Goal: Task Accomplishment & Management: Use online tool/utility

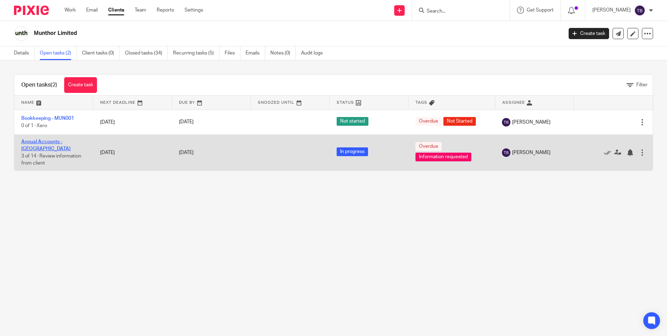
click at [51, 143] on link "Annual Accounts - [GEOGRAPHIC_DATA]" at bounding box center [45, 145] width 49 height 12
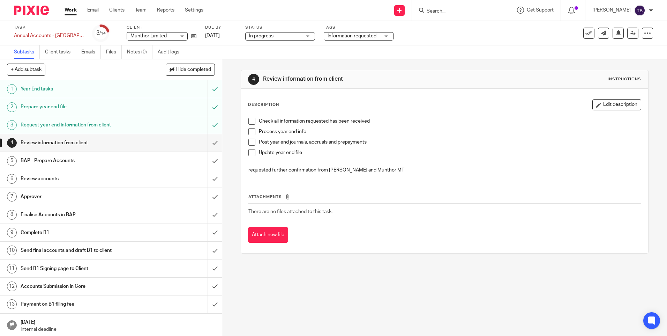
drag, startPoint x: 0, startPoint y: 0, endPoint x: 357, endPoint y: 34, distance: 358.6
click at [357, 34] on span "Information requested" at bounding box center [354, 35] width 52 height 7
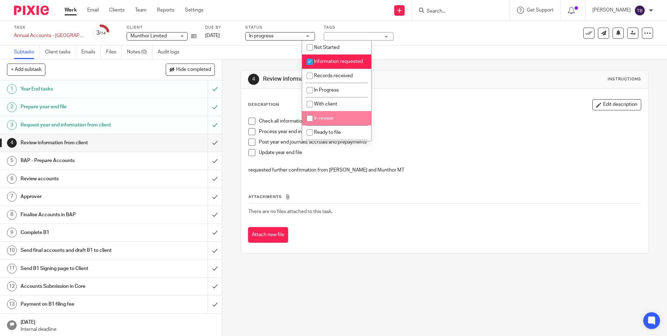
click at [320, 122] on li "In review" at bounding box center [336, 118] width 69 height 14
checkbox input "true"
click at [326, 64] on span "Information requested" at bounding box center [338, 61] width 49 height 5
checkbox input "false"
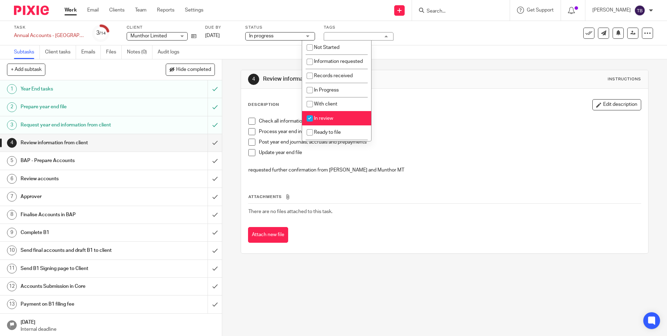
click at [399, 82] on h1 "Review information from client" at bounding box center [361, 78] width 197 height 7
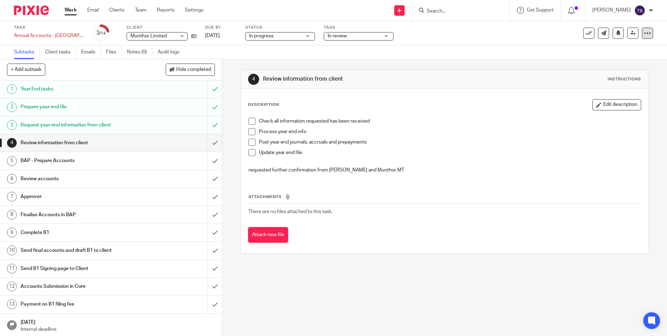
click at [644, 35] on icon at bounding box center [647, 33] width 7 height 7
click at [613, 72] on link "Advanced task editor" at bounding box center [616, 71] width 46 height 5
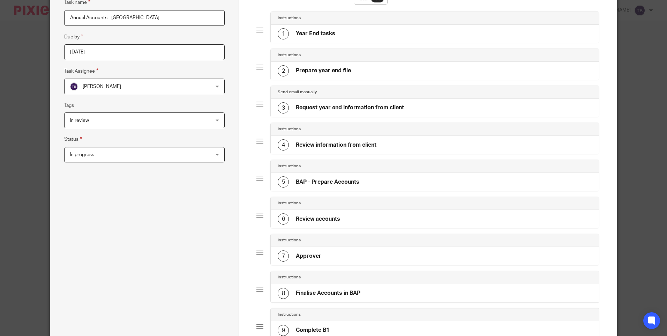
click at [362, 147] on h4 "Review information from client" at bounding box center [336, 144] width 81 height 7
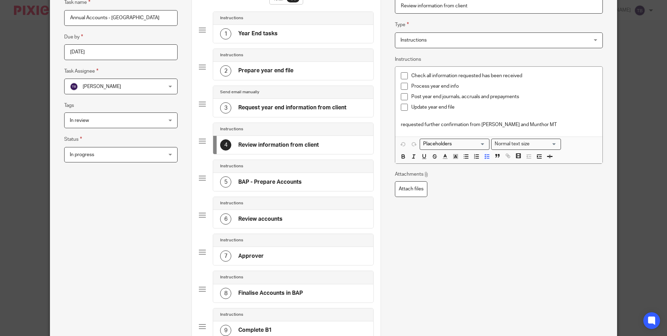
scroll to position [68, 0]
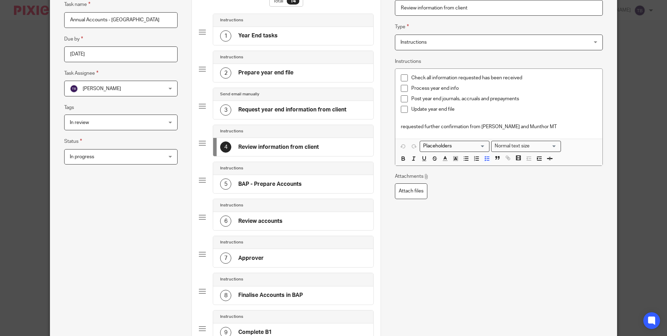
click at [401, 78] on span at bounding box center [404, 77] width 7 height 7
click at [401, 91] on span at bounding box center [404, 88] width 7 height 7
click at [402, 102] on li "Post year end journals, accruals and prepayments" at bounding box center [499, 100] width 196 height 10
click at [403, 109] on span at bounding box center [404, 109] width 7 height 7
click at [401, 100] on span at bounding box center [404, 98] width 7 height 7
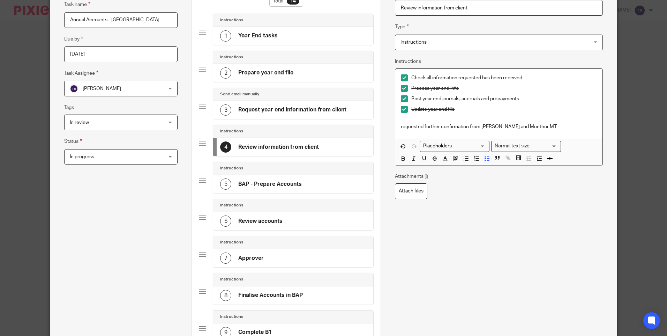
click at [401, 76] on span at bounding box center [404, 77] width 7 height 7
click at [402, 88] on span at bounding box center [404, 88] width 7 height 7
click at [402, 99] on span at bounding box center [404, 98] width 7 height 7
click at [401, 108] on span at bounding box center [404, 109] width 7 height 7
click at [338, 180] on div "5 BAP - Prepare Accounts" at bounding box center [293, 184] width 160 height 18
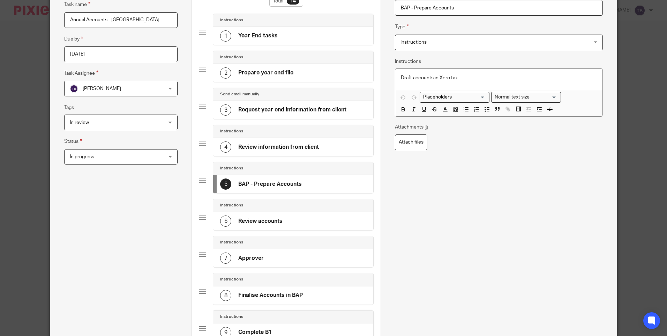
drag, startPoint x: 412, startPoint y: 7, endPoint x: 389, endPoint y: 7, distance: 23.0
click at [389, 7] on div "Name Year End tasks Type Instructions Instructions Instructions Document signin…" at bounding box center [499, 291] width 236 height 660
click at [475, 7] on input "Prepare Accounts" at bounding box center [499, 8] width 208 height 16
type input "Prepare Accounts"
click at [284, 223] on div "6 Review accounts" at bounding box center [293, 221] width 160 height 18
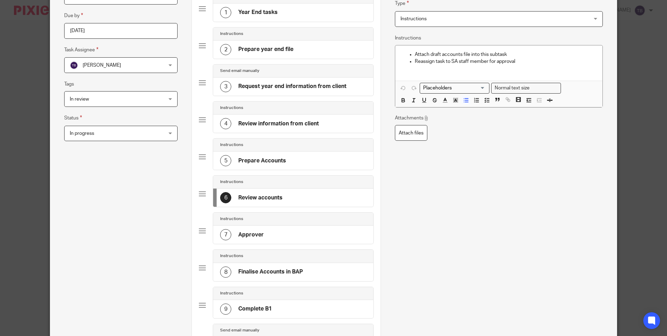
scroll to position [103, 0]
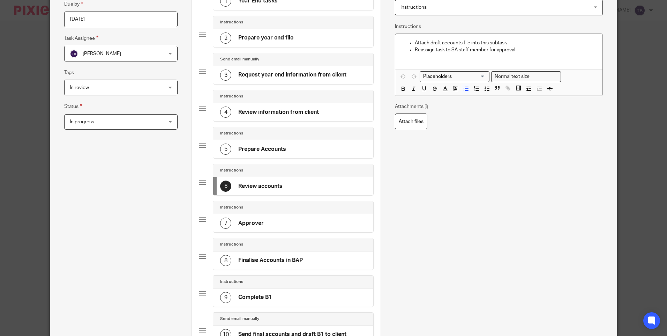
click at [307, 221] on div "7 Approver" at bounding box center [293, 223] width 160 height 18
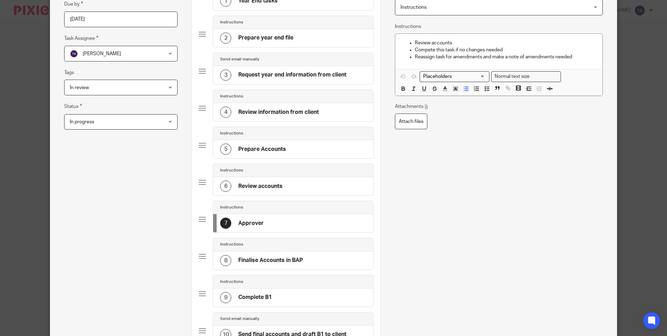
scroll to position [0, 0]
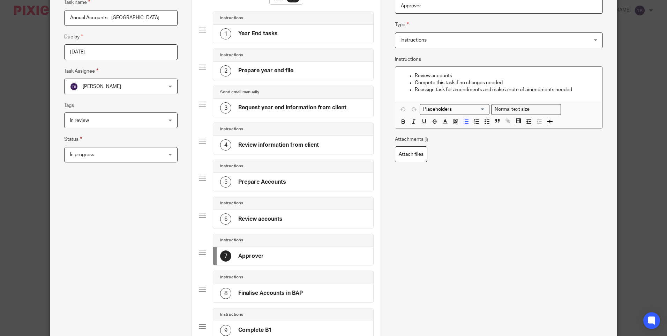
click at [282, 295] on h4 "Finalise Accounts in BAP" at bounding box center [270, 292] width 65 height 7
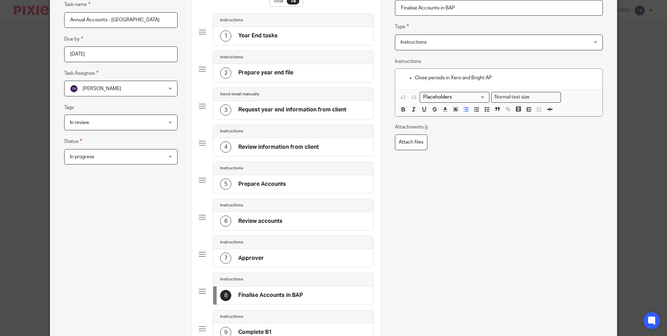
click at [450, 5] on input "Finalise Accounts in BAP" at bounding box center [499, 8] width 208 height 16
click at [423, 7] on input "Finalise Accounts in Xero Tax" at bounding box center [499, 8] width 208 height 16
type input "Finalise CT in Xero Tax"
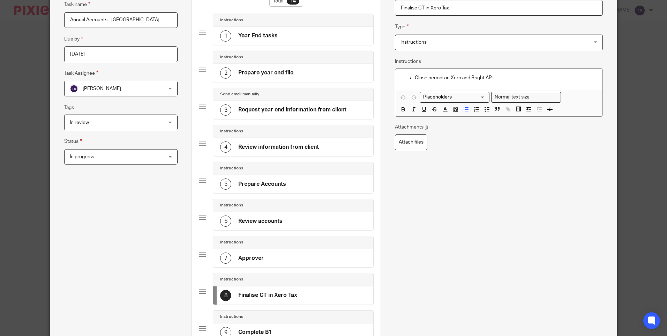
click at [318, 188] on div "5 Prepare Accounts" at bounding box center [293, 184] width 160 height 18
click at [428, 5] on input "Prepare Accounts" at bounding box center [499, 8] width 208 height 16
type input "Prepare CT"
click at [420, 76] on p "Draft accounts in Xero tax" at bounding box center [499, 77] width 196 height 7
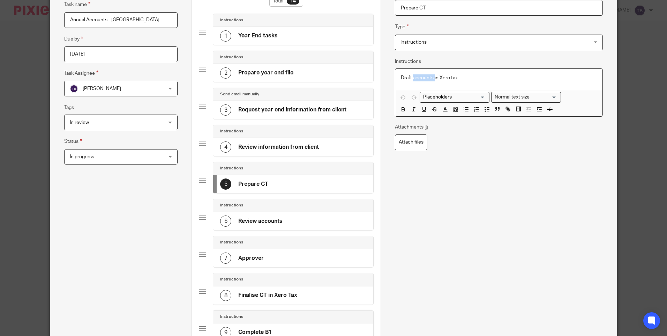
click at [420, 76] on p "Draft accounts in Xero tax" at bounding box center [499, 77] width 196 height 7
click at [472, 82] on div "Draft CTin Xero tax" at bounding box center [498, 79] width 207 height 21
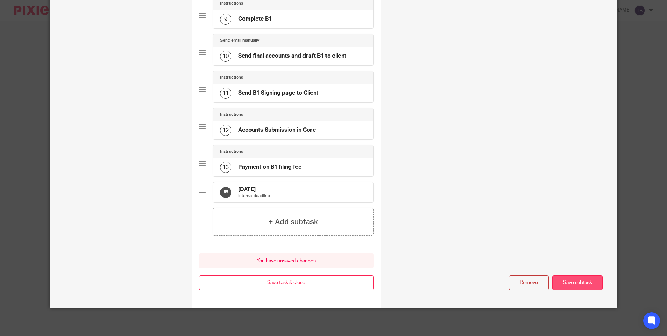
click at [576, 283] on button "Save subtask" at bounding box center [578, 282] width 51 height 15
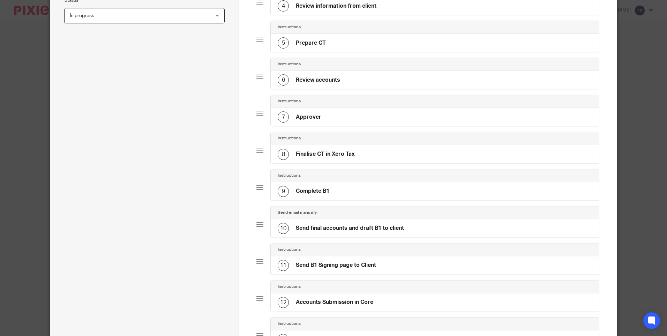
scroll to position [190, 0]
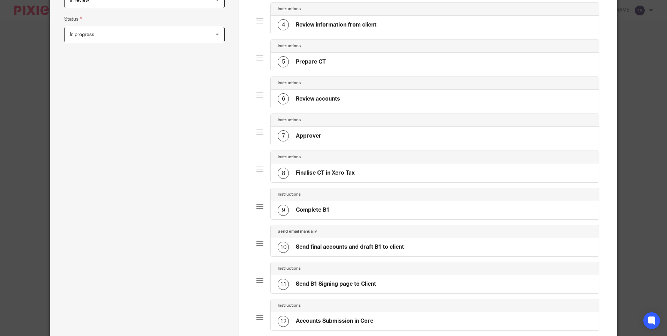
click at [333, 100] on h4 "Review accounts" at bounding box center [318, 98] width 44 height 7
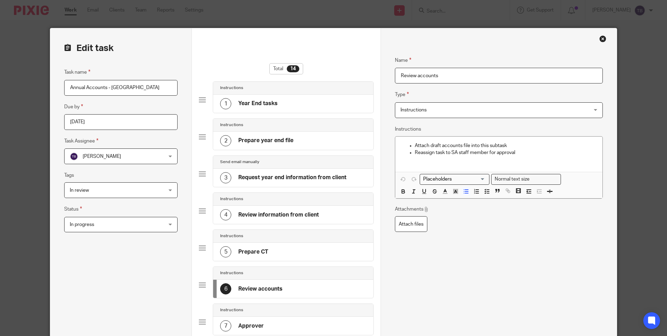
click at [430, 77] on input "Review accounts" at bounding box center [499, 76] width 208 height 16
type input "Review CT"
click at [455, 144] on p "Attach draft accounts file into this subtask" at bounding box center [506, 145] width 182 height 7
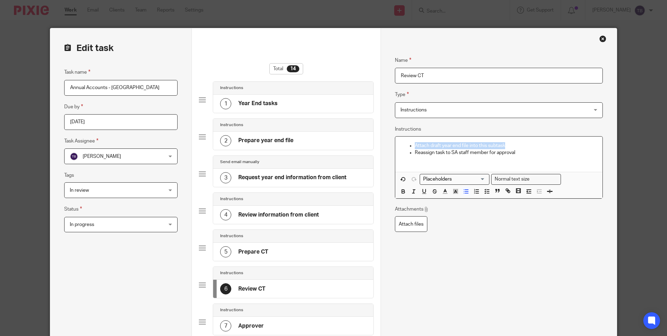
drag, startPoint x: 484, startPoint y: 142, endPoint x: 399, endPoint y: 135, distance: 84.7
click at [399, 135] on div "Name Review CT Type Instructions Instructions Instructions Document signing - r…" at bounding box center [499, 146] width 208 height 200
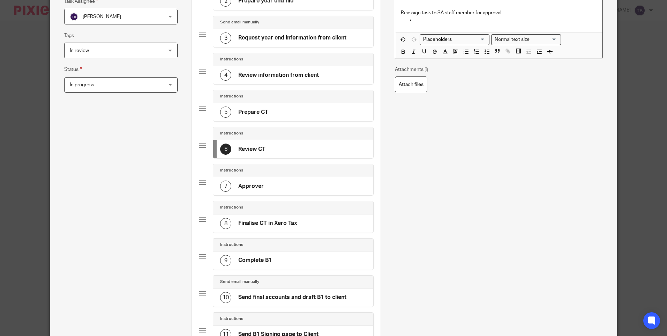
scroll to position [133, 0]
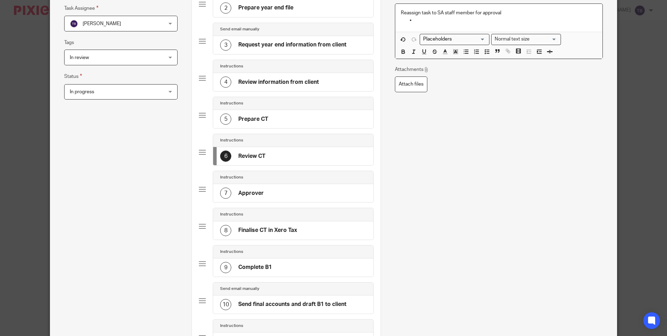
click at [435, 23] on p at bounding box center [506, 19] width 182 height 7
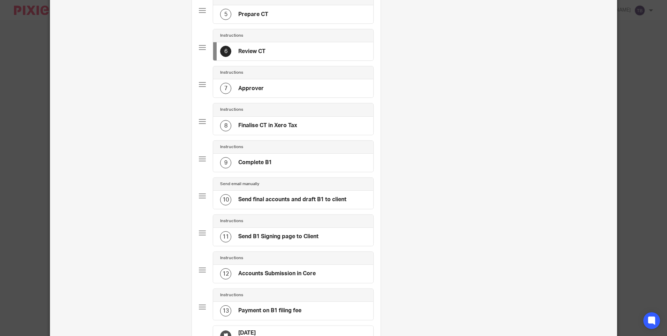
scroll to position [342, 0]
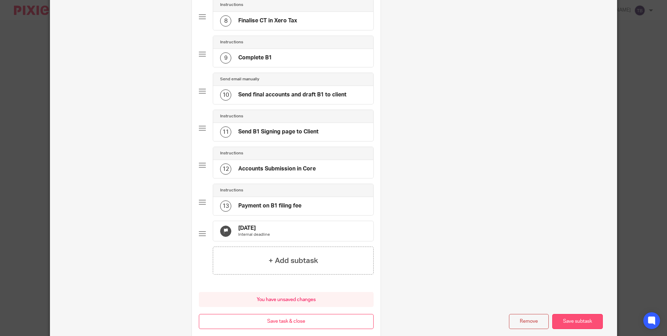
click at [576, 325] on button "Save subtask" at bounding box center [578, 321] width 51 height 15
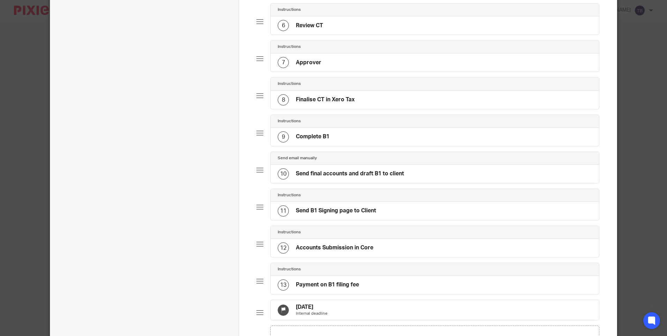
scroll to position [202, 0]
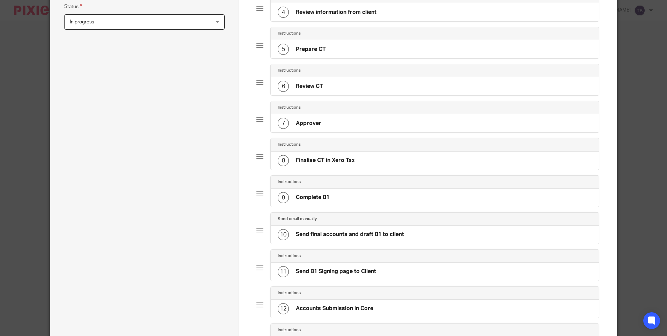
click at [389, 162] on div "8 Finalise CT in Xero Tax" at bounding box center [435, 160] width 328 height 18
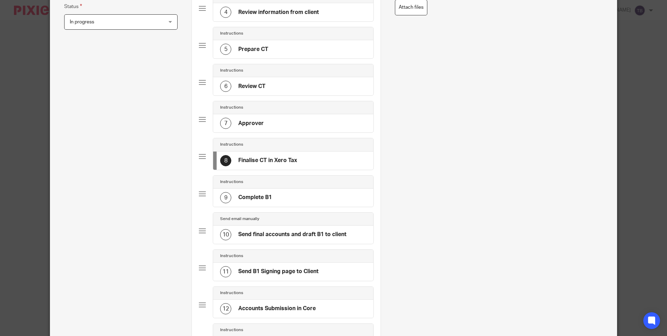
scroll to position [0, 0]
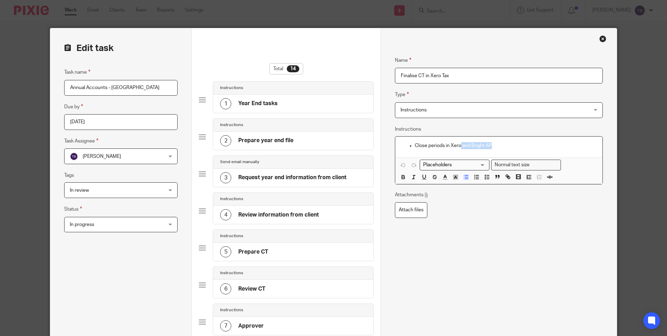
drag, startPoint x: 459, startPoint y: 144, endPoint x: 528, endPoint y: 146, distance: 68.8
click at [528, 146] on p "Close periods in Xero and Bright AP" at bounding box center [506, 145] width 182 height 7
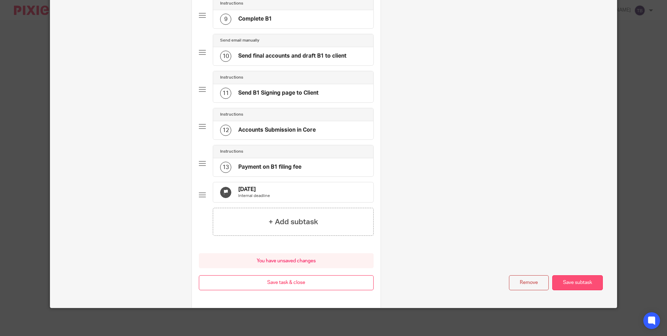
click at [569, 281] on button "Save subtask" at bounding box center [578, 282] width 51 height 15
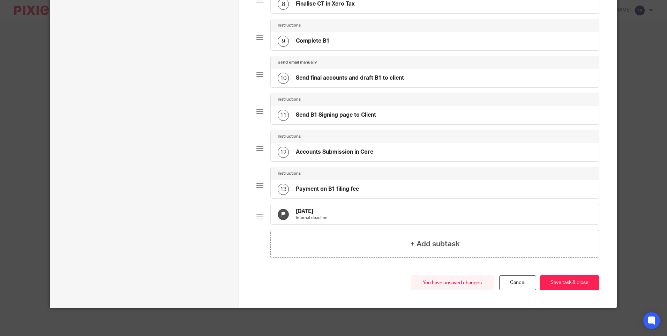
scroll to position [225, 0]
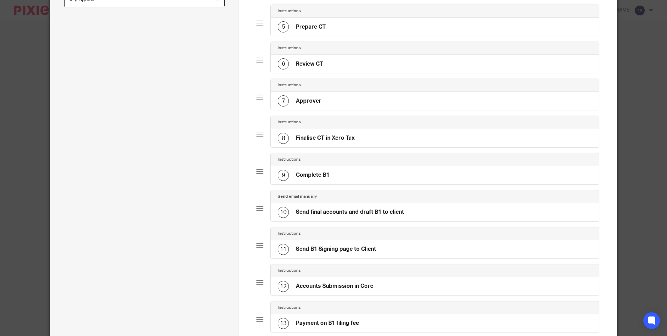
click at [319, 99] on div "7 Approver" at bounding box center [435, 101] width 328 height 18
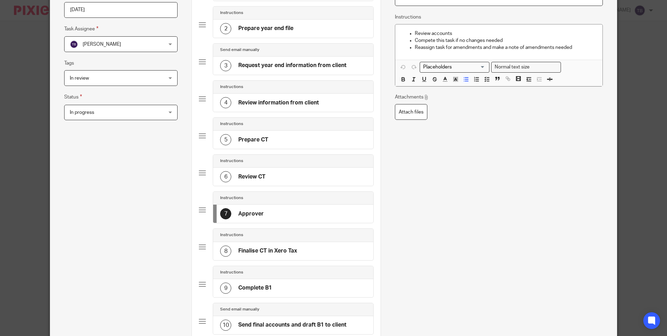
scroll to position [244, 0]
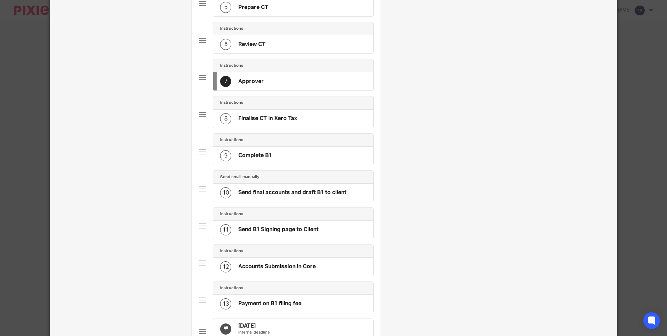
click at [279, 163] on div "9 Complete B1" at bounding box center [293, 156] width 160 height 18
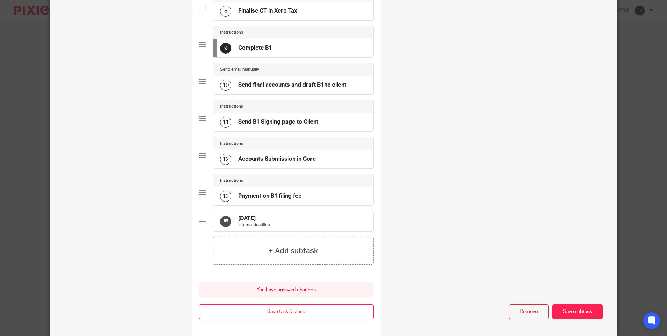
scroll to position [386, 0]
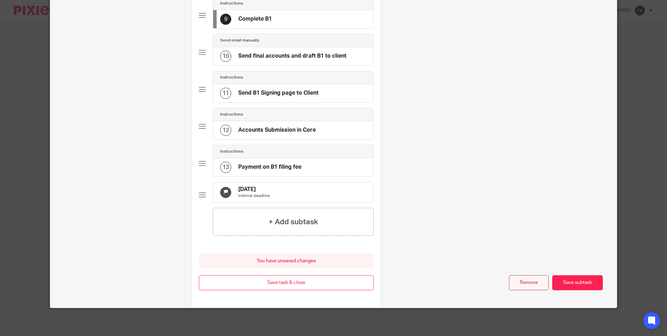
click at [534, 286] on button "Remove" at bounding box center [529, 282] width 40 height 15
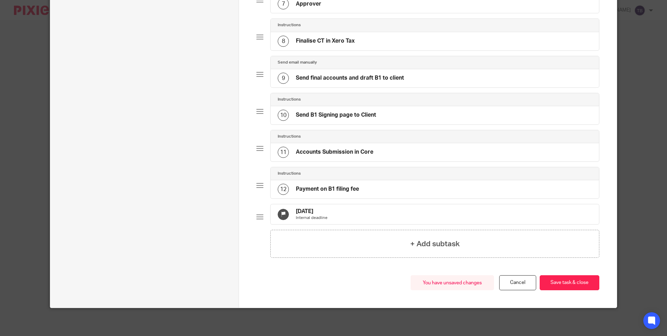
scroll to position [327, 0]
click at [379, 74] on h4 "Send final accounts and draft B1 to client" at bounding box center [350, 77] width 108 height 7
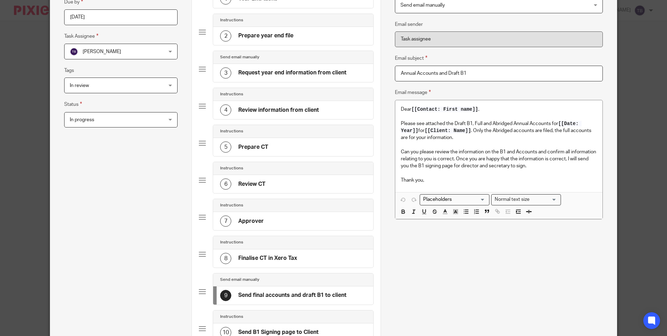
scroll to position [0, 0]
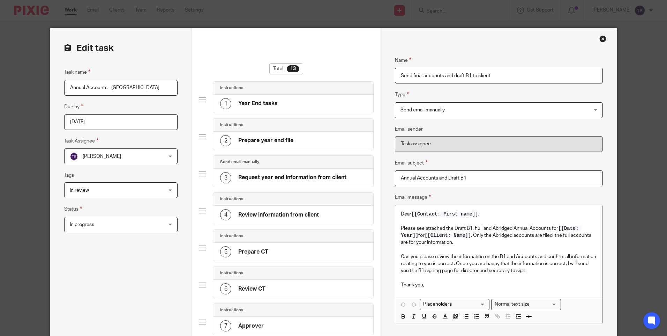
drag, startPoint x: 410, startPoint y: 75, endPoint x: 468, endPoint y: 74, distance: 57.9
click at [468, 74] on input "Send final accounts and draft B1 to client" at bounding box center [499, 76] width 208 height 16
click at [472, 77] on input "Send CT to client" at bounding box center [499, 76] width 208 height 16
type input "Send CT to client for review"
click at [436, 179] on input "Annual Accounts and Draft B1" at bounding box center [499, 178] width 208 height 16
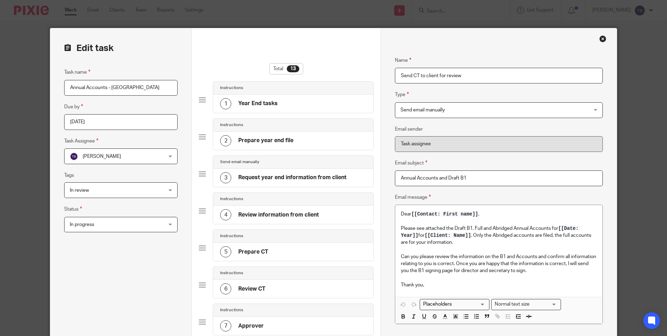
drag, startPoint x: 398, startPoint y: 178, endPoint x: 418, endPoint y: 177, distance: 21.0
click at [418, 177] on input "Annual Accounts and Draft B1" at bounding box center [499, 178] width 208 height 16
click at [416, 177] on input "Annual Accounts and Draft B1" at bounding box center [499, 178] width 208 height 16
drag, startPoint x: 470, startPoint y: 176, endPoint x: 492, endPoint y: 181, distance: 22.6
click at [491, 180] on input "Annual Accounts and Draft B1" at bounding box center [499, 178] width 208 height 16
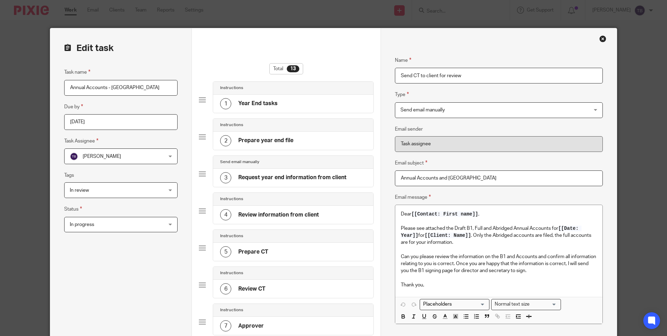
type input "Annual Accounts and CT"
click at [411, 76] on input "Send CT to client for review" at bounding box center [499, 76] width 208 height 16
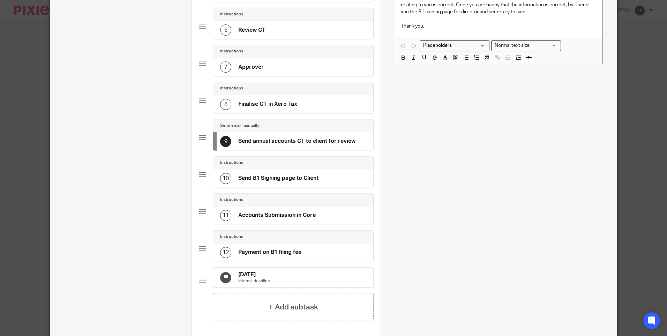
scroll to position [349, 0]
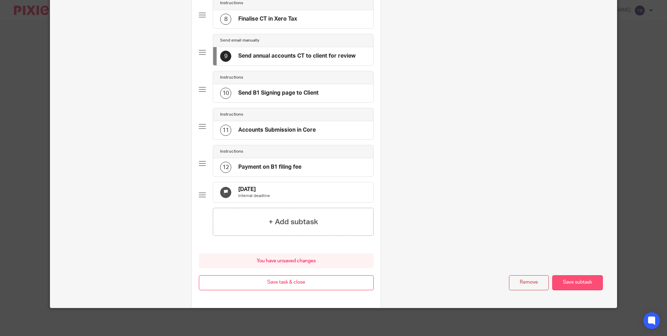
type input "Send annual accounts CT to client for review"
click at [571, 282] on button "Save subtask" at bounding box center [578, 282] width 51 height 15
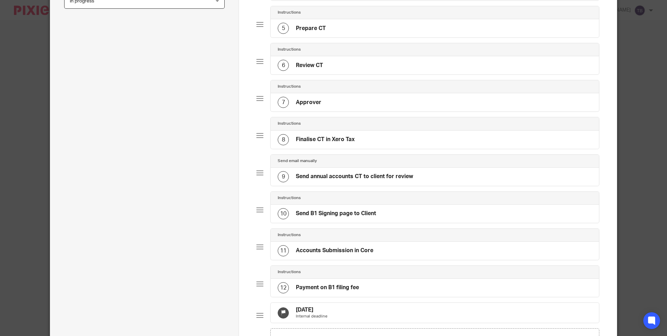
scroll to position [223, 0]
click at [343, 214] on h4 "Send B1 Signing page to Client" at bounding box center [336, 213] width 80 height 7
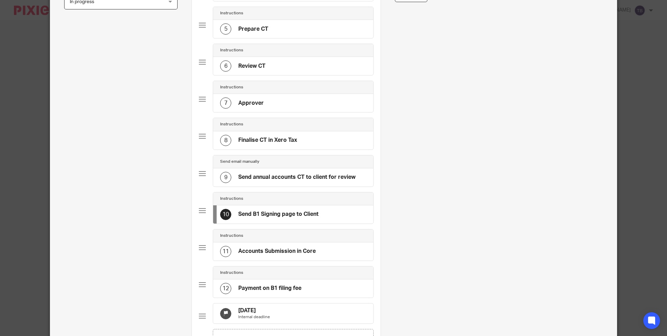
scroll to position [0, 0]
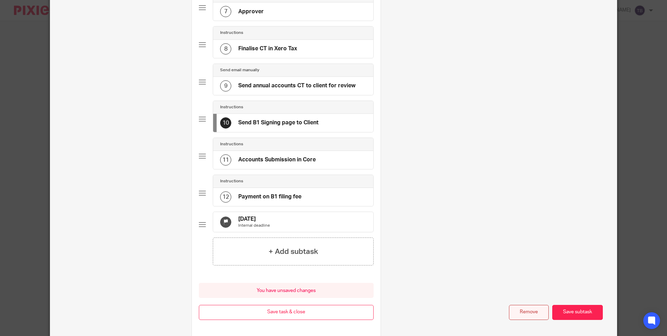
click at [524, 317] on button "Remove" at bounding box center [529, 312] width 40 height 15
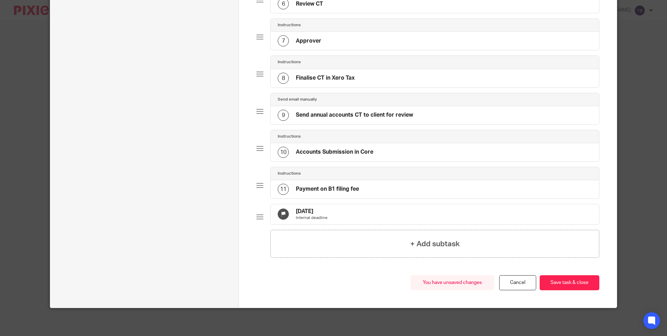
click at [341, 148] on h4 "Accounts Submission in Core" at bounding box center [334, 151] width 77 height 7
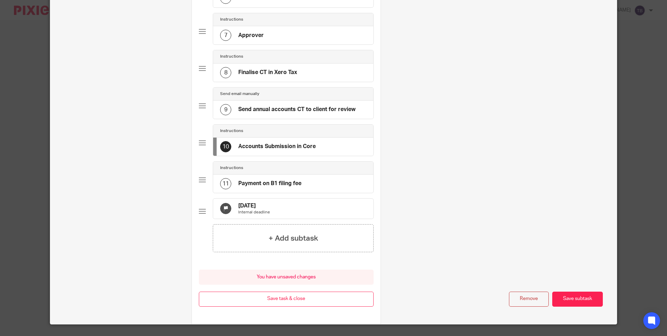
scroll to position [0, 0]
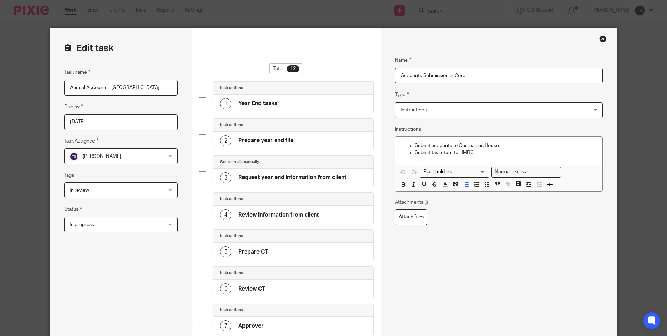
click at [408, 76] on input "Accounts Submission in Core" at bounding box center [499, 76] width 208 height 16
click at [441, 75] on input "CT Submission in Core" at bounding box center [499, 76] width 208 height 16
type input "CT Submission in Xero Tax"
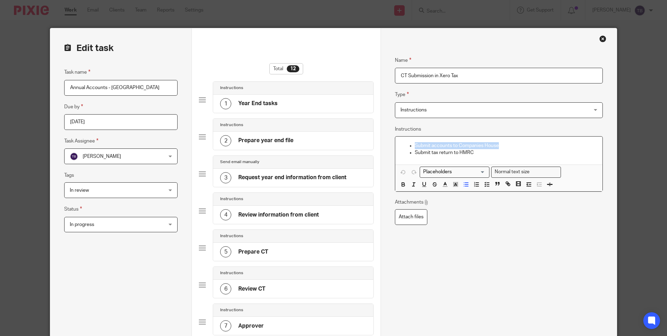
drag, startPoint x: 511, startPoint y: 144, endPoint x: 386, endPoint y: 147, distance: 125.0
click at [386, 147] on div "Name Year End tasks Type Instructions Instructions Instructions Document signin…" at bounding box center [499, 321] width 236 height 586
click at [502, 144] on p "Submit accounts to Companies House" at bounding box center [506, 145] width 182 height 7
click at [423, 145] on p "Submit accounts to Companies House" at bounding box center [506, 145] width 182 height 7
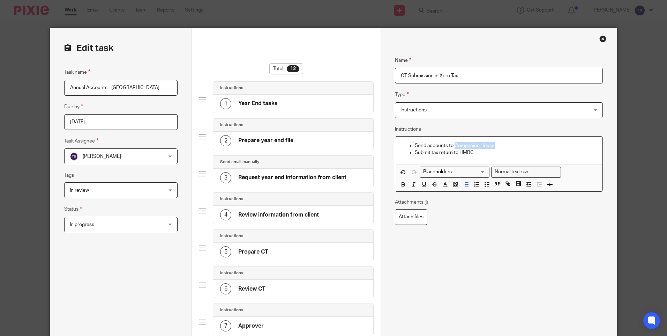
drag, startPoint x: 453, startPoint y: 145, endPoint x: 531, endPoint y: 146, distance: 77.8
click at [531, 148] on p "Send accounts to Companies House" at bounding box center [506, 145] width 182 height 7
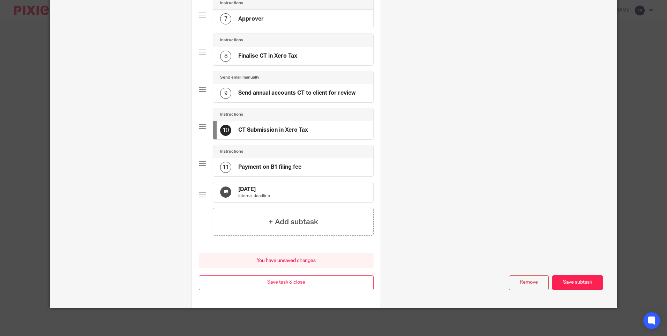
click at [578, 288] on button "Save subtask" at bounding box center [578, 282] width 51 height 15
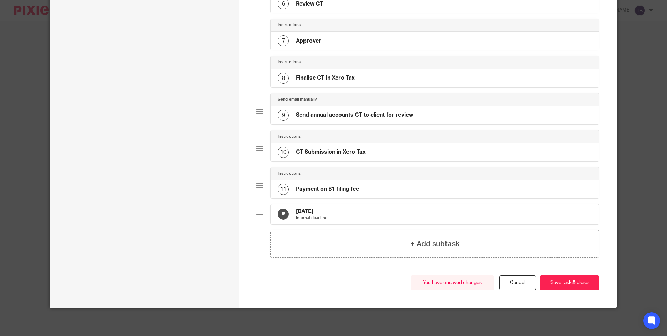
click at [394, 185] on div "11 Payment on B1 filing fee" at bounding box center [435, 189] width 328 height 18
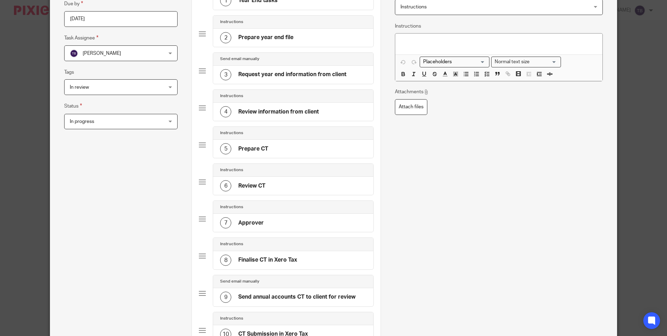
scroll to position [0, 0]
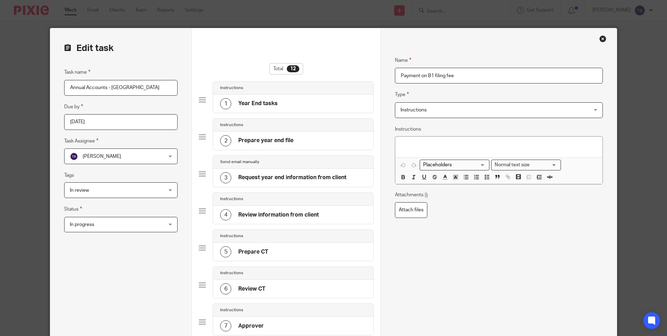
drag, startPoint x: 460, startPoint y: 78, endPoint x: 379, endPoint y: 86, distance: 81.7
click at [381, 86] on div "Name Year End tasks Type Instructions Instructions Instructions Document signin…" at bounding box center [499, 321] width 236 height 586
type input "Prepare instructions for payment of tax"
click at [435, 150] on div at bounding box center [498, 146] width 207 height 21
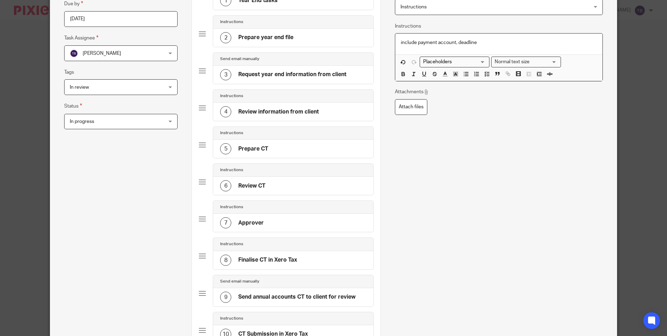
scroll to position [312, 0]
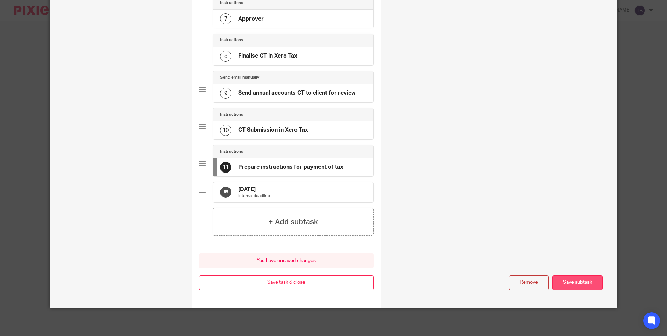
click at [573, 283] on button "Save subtask" at bounding box center [578, 282] width 51 height 15
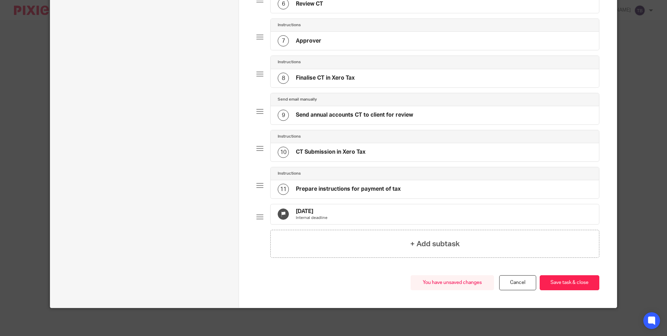
click at [331, 210] on div "15 Jul 2025 Internal deadline" at bounding box center [435, 214] width 328 height 20
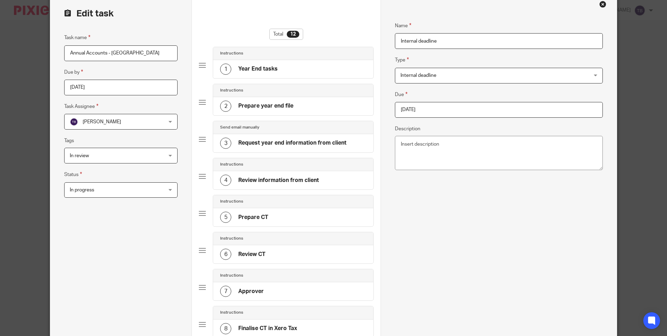
scroll to position [33, 0]
click at [445, 111] on input "2025-07-15" at bounding box center [499, 111] width 208 height 16
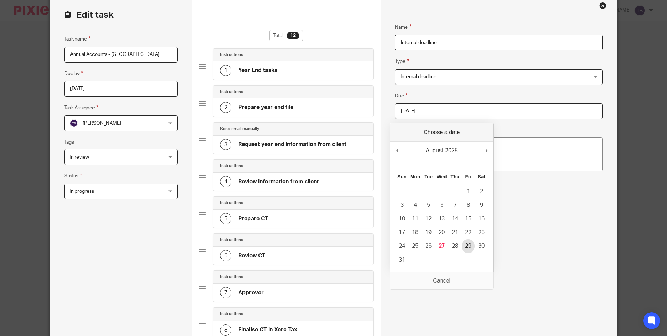
type input "2025-08-29"
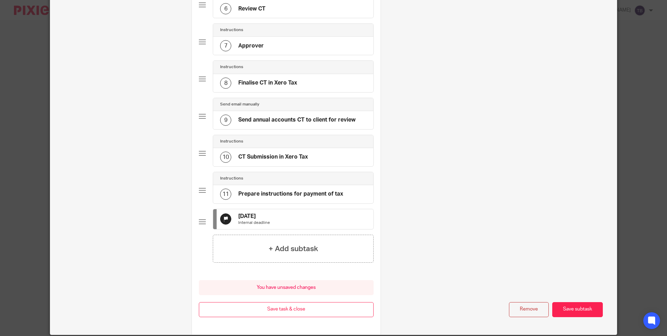
scroll to position [312, 0]
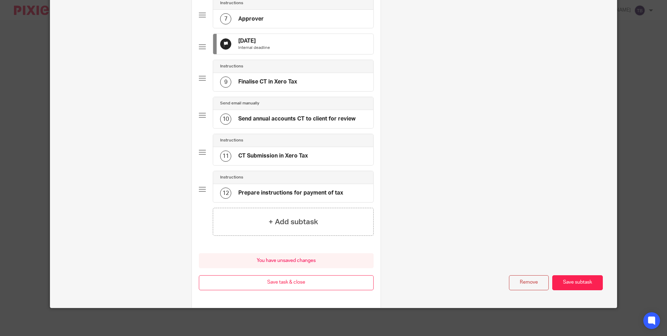
click at [295, 120] on h4 "Send annual accounts CT to client for review" at bounding box center [296, 118] width 117 height 7
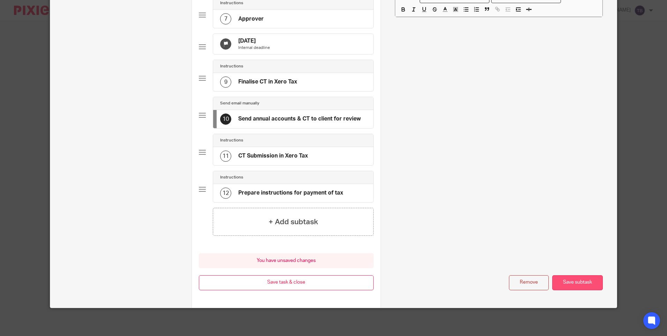
type input "Send annual accounts & CT to client for review"
click at [586, 278] on button "Save subtask" at bounding box center [578, 282] width 51 height 15
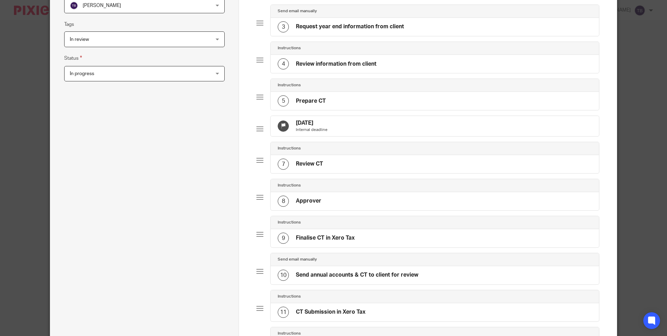
scroll to position [290, 0]
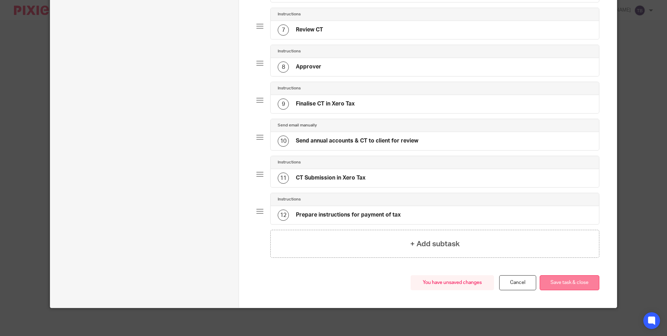
click at [563, 280] on button "Save task & close" at bounding box center [570, 282] width 60 height 15
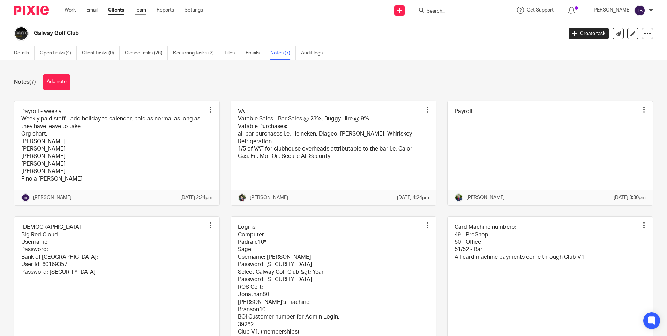
drag, startPoint x: 0, startPoint y: 0, endPoint x: 137, endPoint y: 10, distance: 137.6
click at [137, 10] on link "Team" at bounding box center [141, 10] width 12 height 7
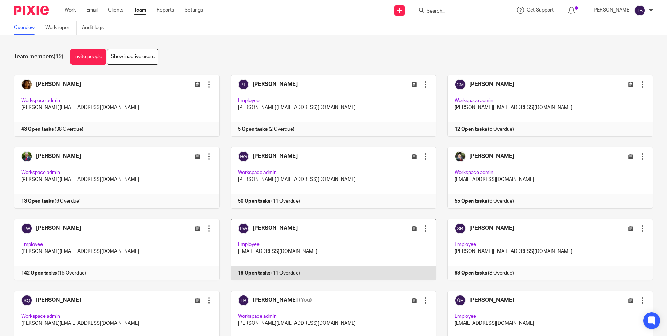
click at [283, 242] on link at bounding box center [328, 249] width 217 height 61
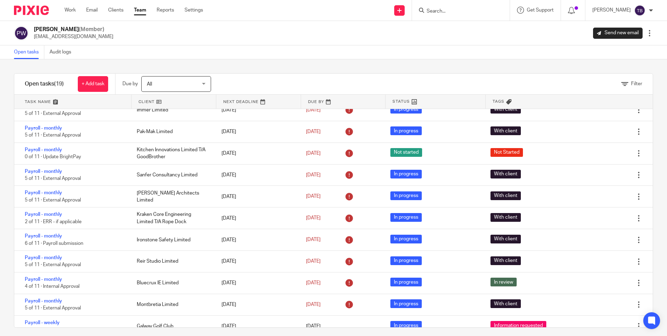
scroll to position [25, 0]
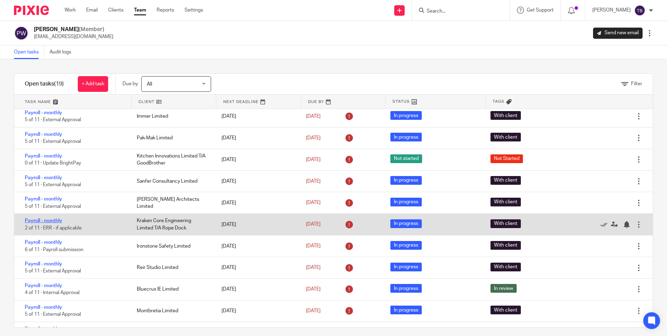
click at [55, 221] on link "Payroll - monthly" at bounding box center [43, 220] width 37 height 5
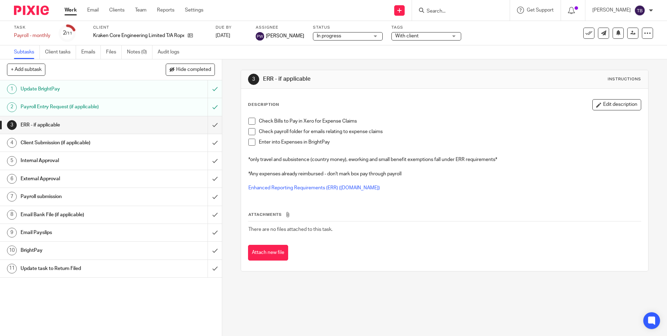
click at [249, 144] on span at bounding box center [252, 142] width 7 height 7
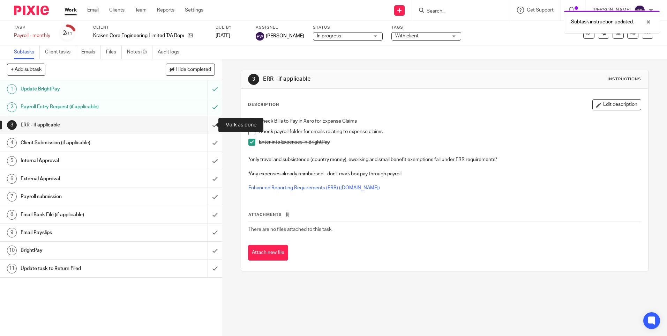
click at [209, 126] on input "submit" at bounding box center [111, 124] width 222 height 17
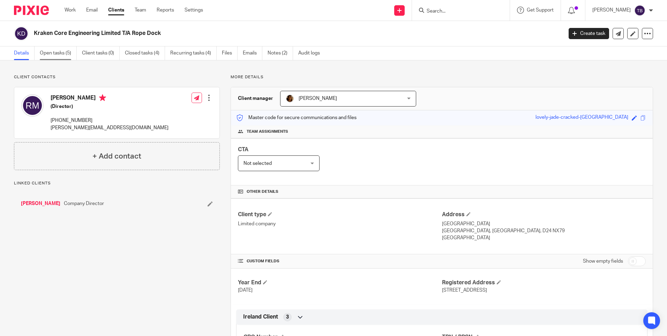
click at [60, 53] on link "Open tasks (5)" at bounding box center [58, 53] width 37 height 14
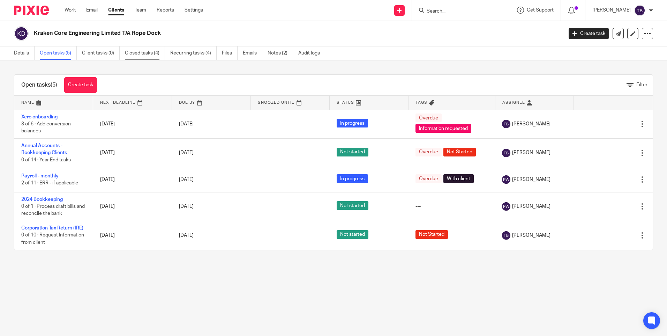
click at [158, 53] on link "Closed tasks (4)" at bounding box center [145, 53] width 40 height 14
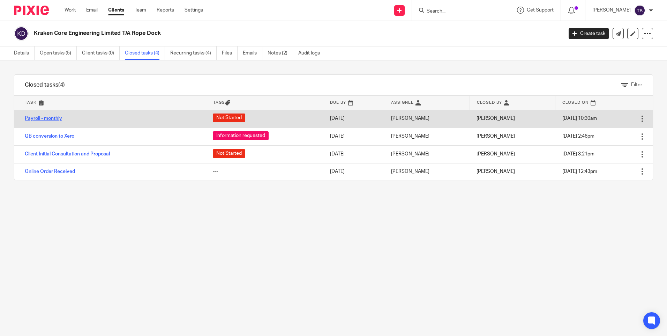
click at [50, 118] on link "Payroll - monthly" at bounding box center [43, 118] width 37 height 5
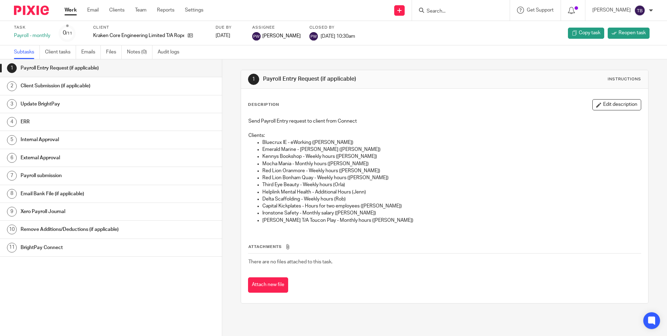
click at [106, 120] on h1 "ERR" at bounding box center [86, 122] width 130 height 10
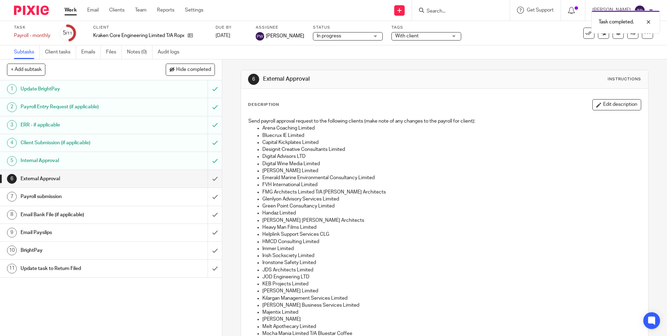
scroll to position [35, 0]
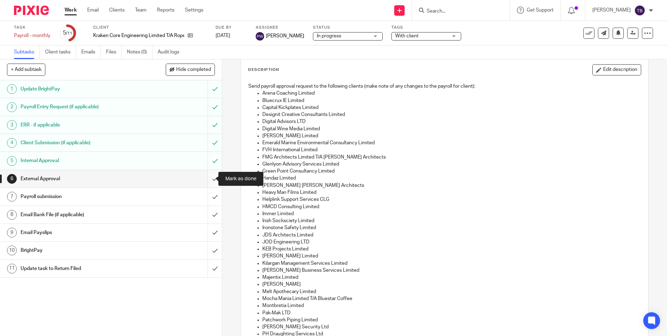
click at [206, 179] on input "submit" at bounding box center [111, 178] width 222 height 17
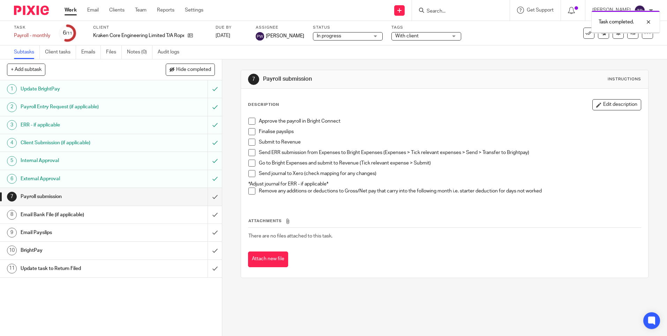
click at [55, 108] on h1 "Payroll Entry Request (if applicable)" at bounding box center [81, 107] width 120 height 10
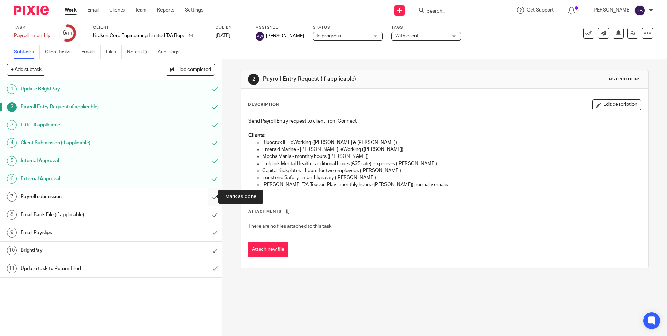
click at [207, 195] on input "submit" at bounding box center [111, 196] width 222 height 17
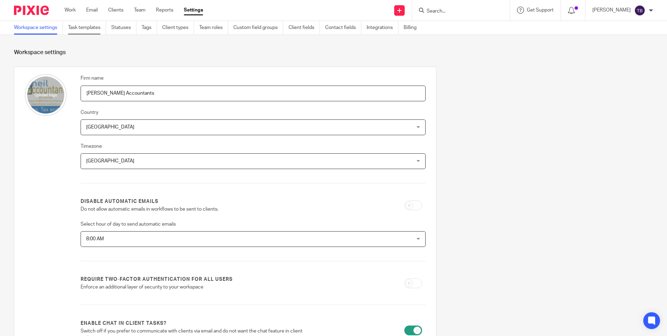
click at [88, 25] on link "Task templates" at bounding box center [87, 28] width 38 height 14
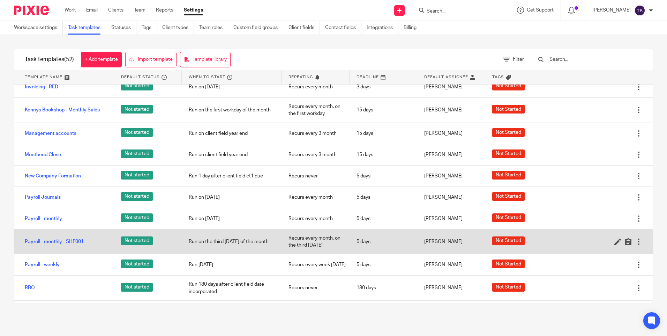
scroll to position [663, 0]
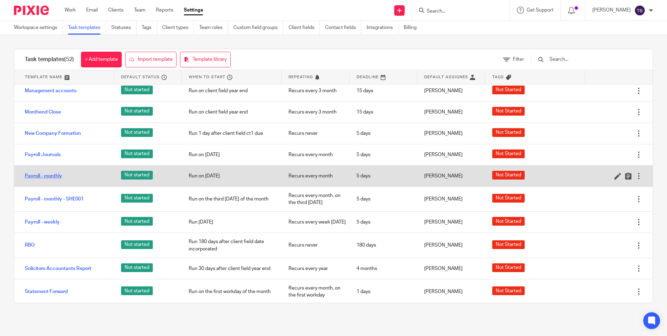
drag, startPoint x: 44, startPoint y: 176, endPoint x: 40, endPoint y: 175, distance: 3.9
click at [40, 175] on link "Payroll - monthly" at bounding box center [43, 175] width 37 height 7
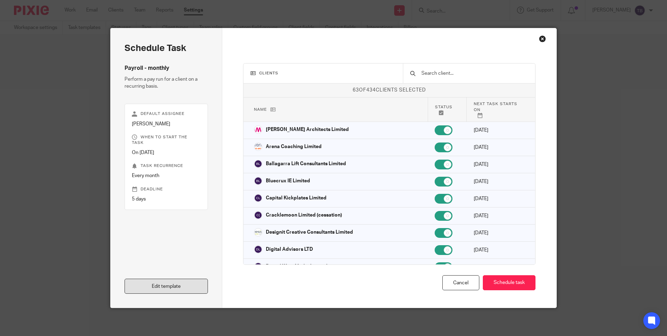
click at [160, 284] on link "Edit template" at bounding box center [166, 286] width 83 height 15
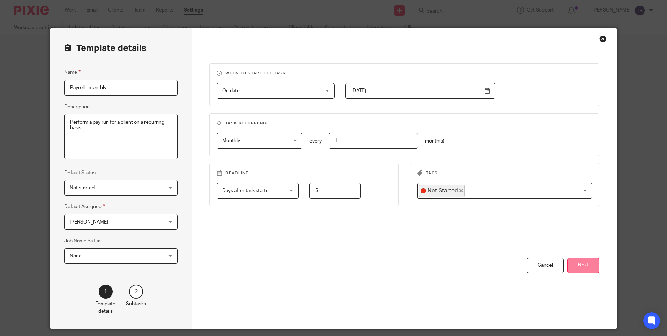
click at [584, 265] on button "Next" at bounding box center [584, 265] width 32 height 15
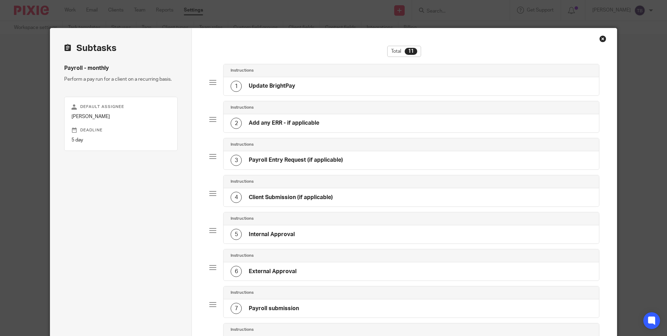
click at [303, 155] on div "3 Payroll Entry Request (if applicable)" at bounding box center [287, 160] width 112 height 11
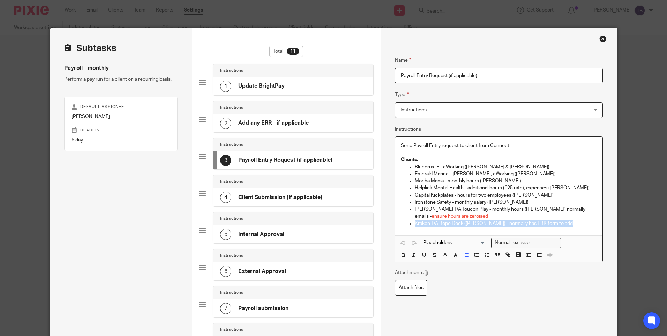
drag, startPoint x: 570, startPoint y: 222, endPoint x: 409, endPoint y: 227, distance: 161.0
click at [409, 227] on div "Send Payroll Entry request to client from Connect Clients: Bluecrux IE - eWorki…" at bounding box center [498, 185] width 207 height 99
copy p "Kraken T/A Rope Dock (Ross McDonald) - normally has ERR form to add"
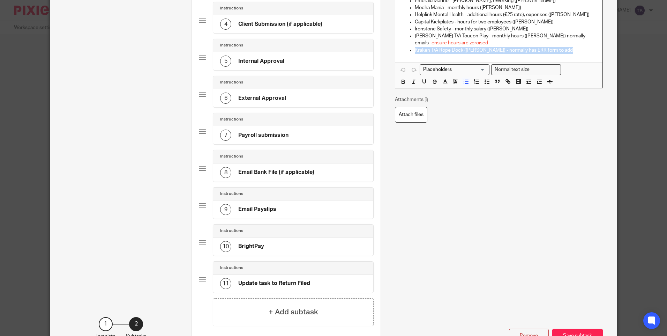
scroll to position [175, 0]
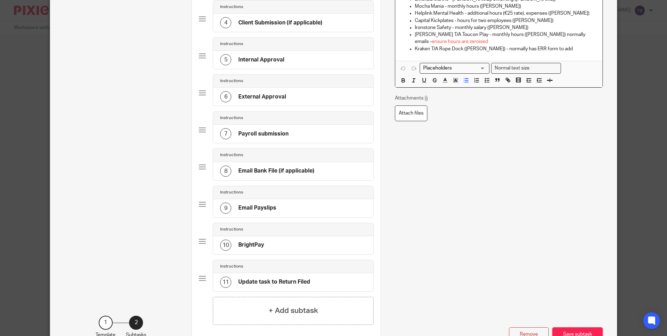
click at [260, 93] on h4 "External Approval" at bounding box center [262, 96] width 48 height 7
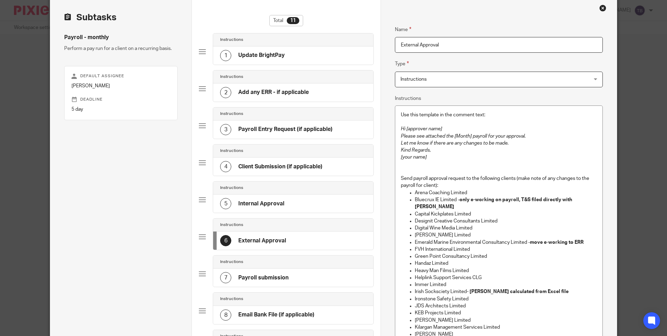
scroll to position [35, 0]
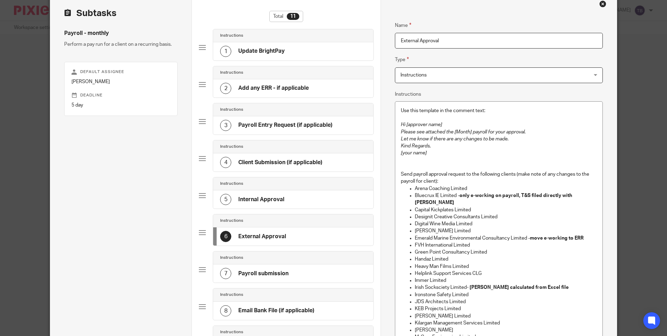
click at [510, 319] on p "Kilargan Management Services Limited" at bounding box center [506, 322] width 182 height 7
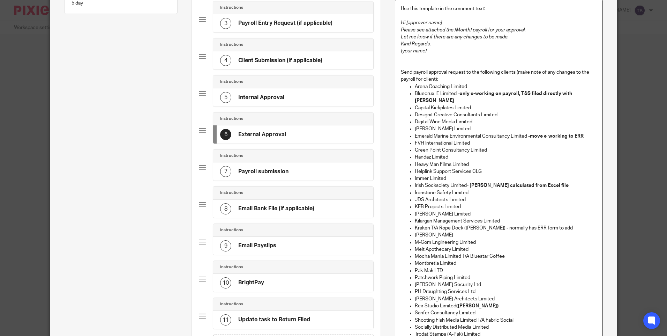
scroll to position [140, 0]
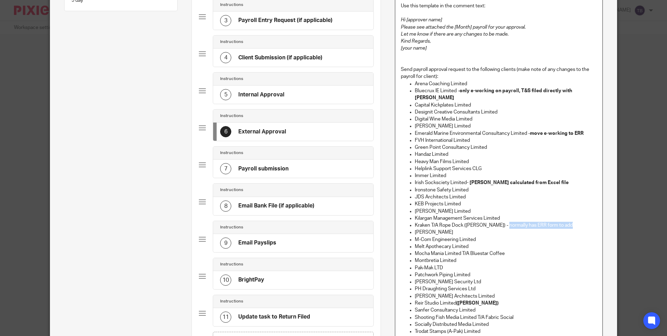
drag, startPoint x: 503, startPoint y: 218, endPoint x: 580, endPoint y: 216, distance: 77.2
click at [580, 222] on p "Kraken T/A Rope Dock (Ross McDonald) - normally has ERR form to add" at bounding box center [506, 225] width 182 height 7
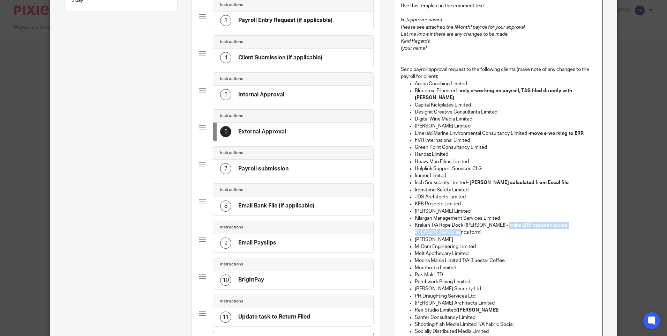
drag, startPoint x: 503, startPoint y: 219, endPoint x: 505, endPoint y: 223, distance: 4.4
click at [505, 223] on p "Kraken T/A Rope Dock (Ross McDonald) - make ERR has been added (Ross sends form)" at bounding box center [506, 229] width 182 height 14
click at [550, 257] on p "Mocha Mania Limited T/A Bluestar Coffee" at bounding box center [506, 260] width 182 height 7
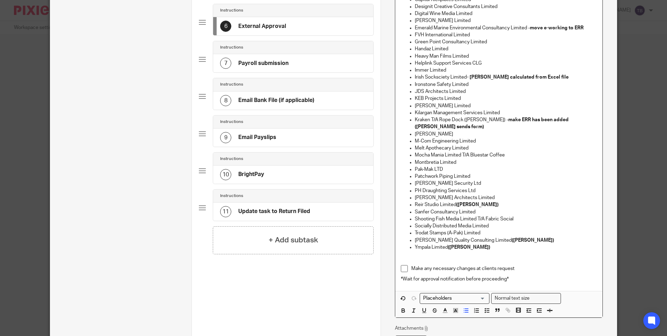
scroll to position [314, 0]
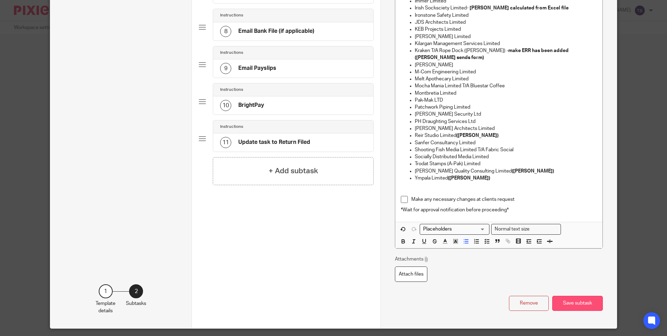
click at [575, 296] on button "Save subtask" at bounding box center [578, 303] width 51 height 15
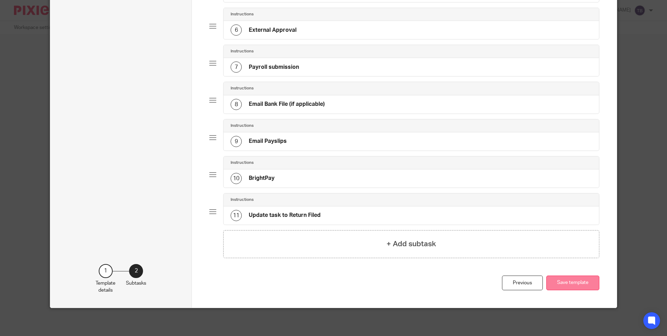
click at [562, 285] on button "Save template" at bounding box center [573, 282] width 53 height 15
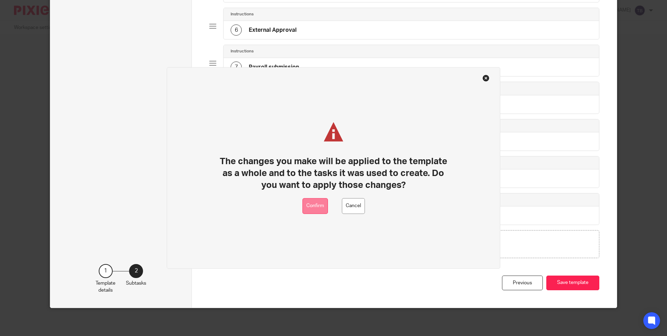
click at [317, 204] on button "Confirm" at bounding box center [315, 206] width 25 height 16
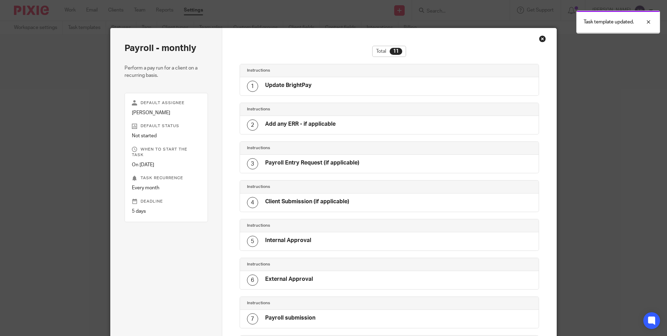
scroll to position [218, 0]
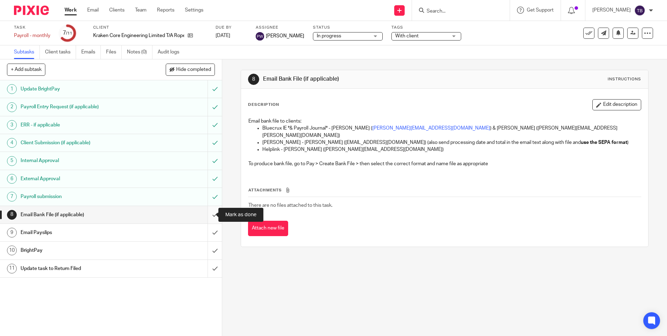
click at [209, 216] on input "submit" at bounding box center [111, 214] width 222 height 17
